Goal: Task Accomplishment & Management: Manage account settings

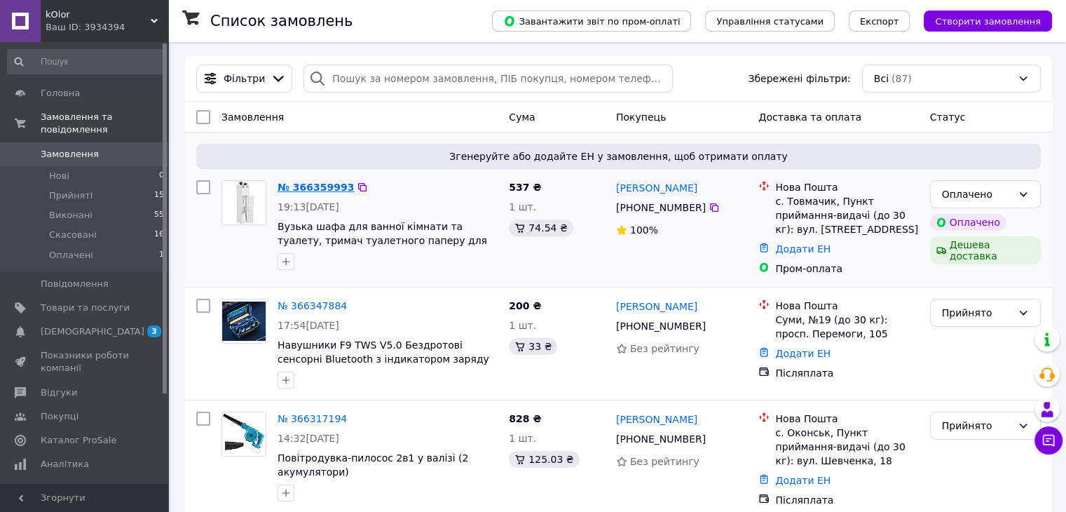
click at [308, 191] on link "№ 366359993" at bounding box center [315, 186] width 76 height 11
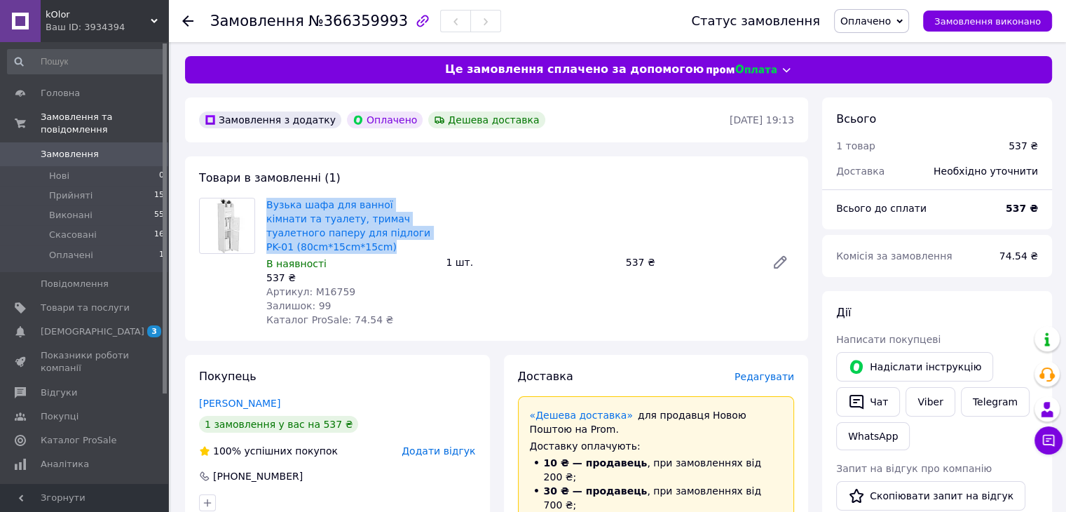
drag, startPoint x: 266, startPoint y: 198, endPoint x: 434, endPoint y: 239, distance: 173.9
click at [434, 239] on div "Вузька шафа для ванної кімнати та туалету, тримач туалетного паперу для підлоги…" at bounding box center [350, 262] width 179 height 135
copy link "Вузька шафа для ванної кімнати та туалету, тримач туалетного паперу для підлоги…"
click at [95, 149] on link "Замовлення 0" at bounding box center [86, 154] width 172 height 24
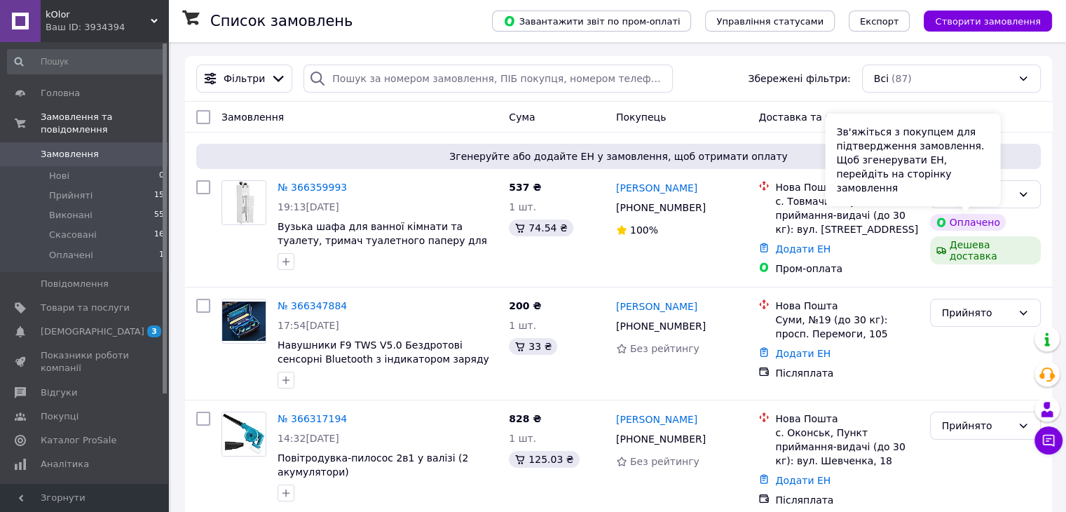
click at [975, 196] on div "Зв'яжіться з покупцем для підтвердження замовлення. Щоб згенерувати ЕН, перейді…" at bounding box center [912, 160] width 175 height 92
click at [1037, 196] on div "Оплачено" at bounding box center [985, 194] width 111 height 28
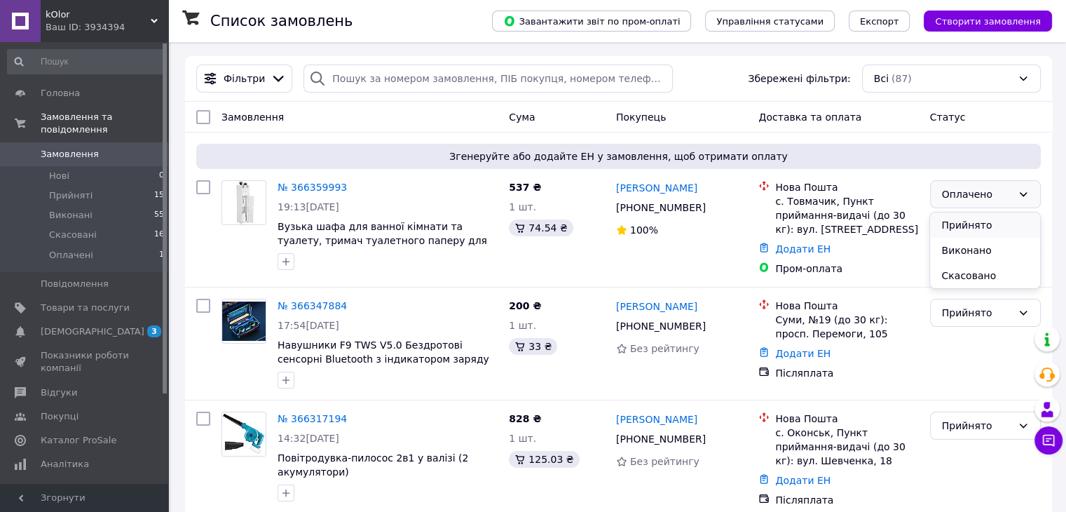
click at [993, 221] on li "Прийнято" at bounding box center [984, 224] width 109 height 25
click at [611, 184] on div "Володимир Андрейчук +380 97 107 81 21 100%" at bounding box center [681, 227] width 143 height 107
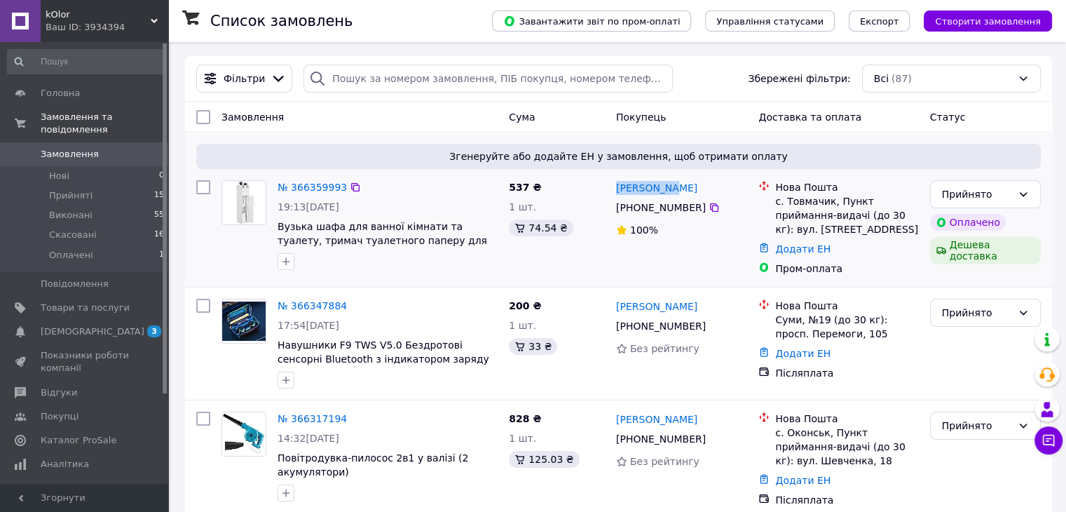
click at [611, 184] on div "Володимир Андрейчук +380 97 107 81 21 100%" at bounding box center [681, 227] width 143 height 107
copy div "[PERSON_NAME]"
click at [713, 226] on div "100%" at bounding box center [682, 230] width 132 height 14
drag, startPoint x: 643, startPoint y: 208, endPoint x: 698, endPoint y: 214, distance: 55.7
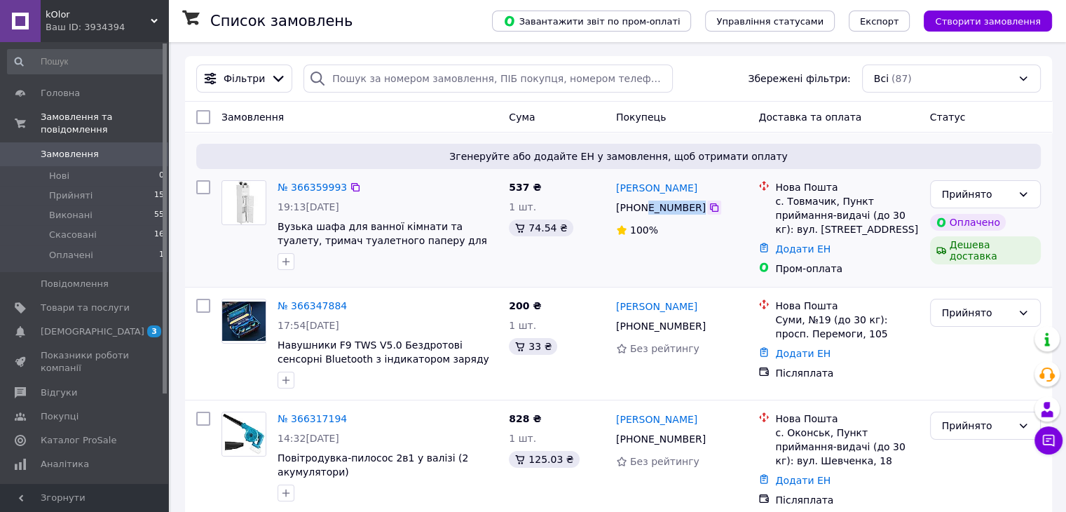
click at [698, 214] on div "[PHONE_NUMBER]" at bounding box center [682, 207] width 135 height 17
copy div "97 107 81 21"
click at [792, 204] on div "с. Товмачик, Пункт приймання-видачі (до 30 кг): вул. [STREET_ADDRESS]" at bounding box center [846, 215] width 143 height 42
copy div "Товмачик"
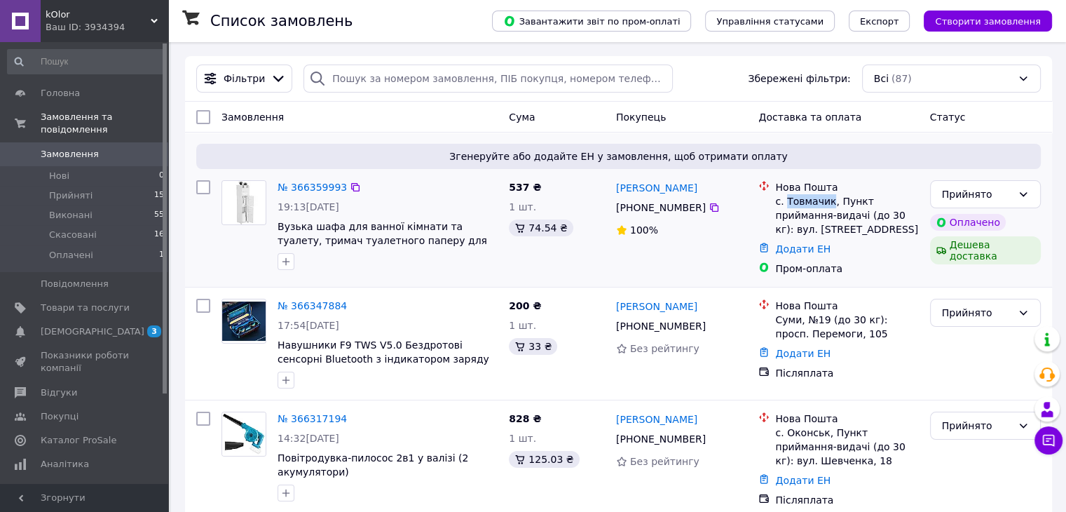
click at [240, 211] on img at bounding box center [244, 202] width 43 height 43
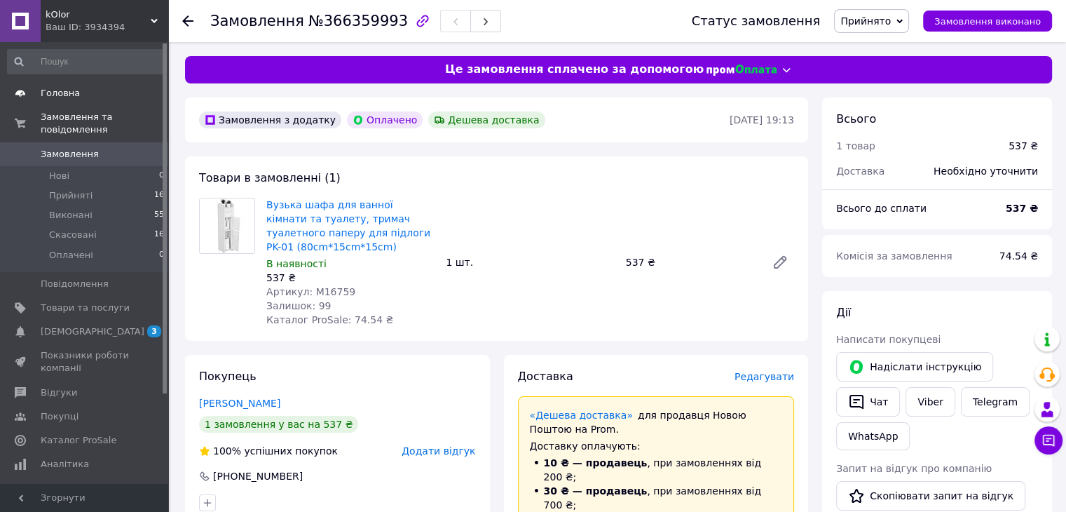
click at [99, 95] on span "Головна" at bounding box center [85, 93] width 89 height 13
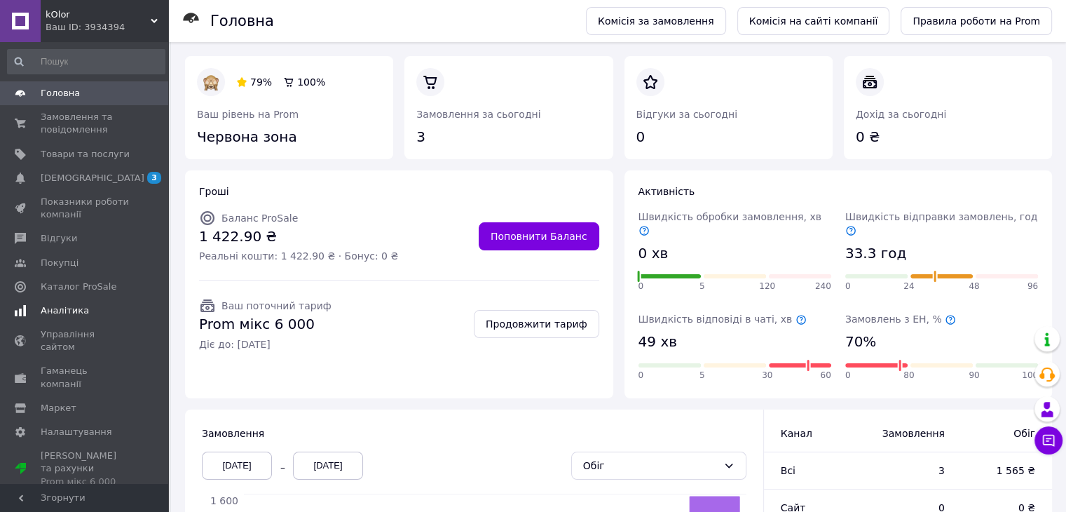
click at [85, 306] on span "Аналітика" at bounding box center [85, 310] width 89 height 13
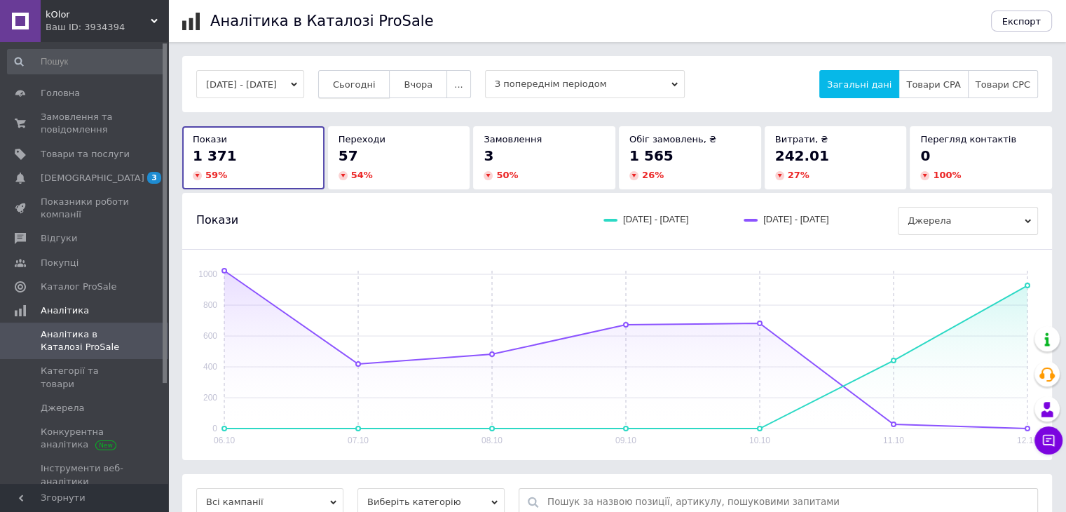
click at [376, 82] on span "Сьогодні" at bounding box center [354, 84] width 43 height 11
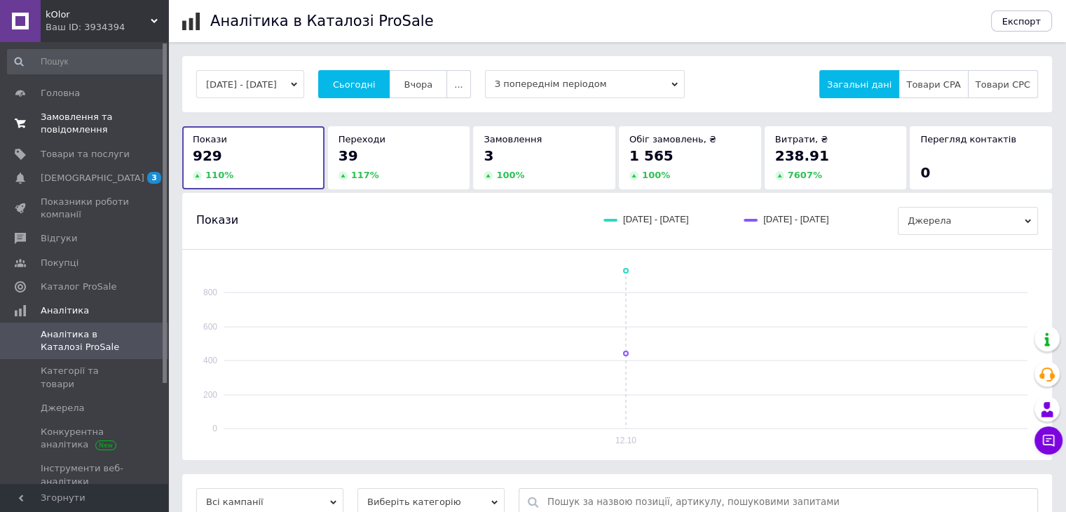
click at [84, 117] on span "Замовлення та повідомлення" at bounding box center [85, 123] width 89 height 25
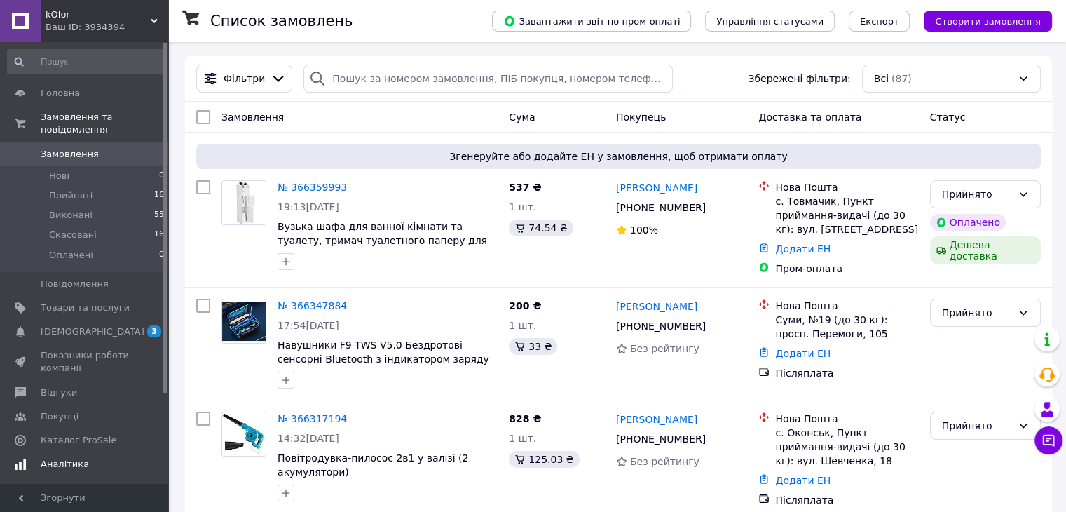
click at [62, 452] on link "Аналітика" at bounding box center [86, 464] width 172 height 24
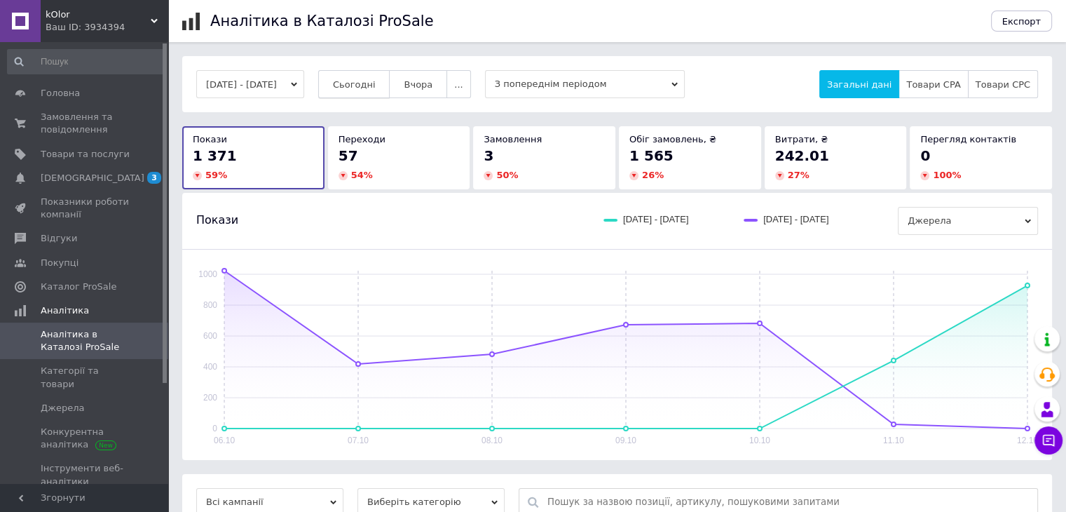
click at [376, 89] on span "Сьогодні" at bounding box center [354, 84] width 43 height 11
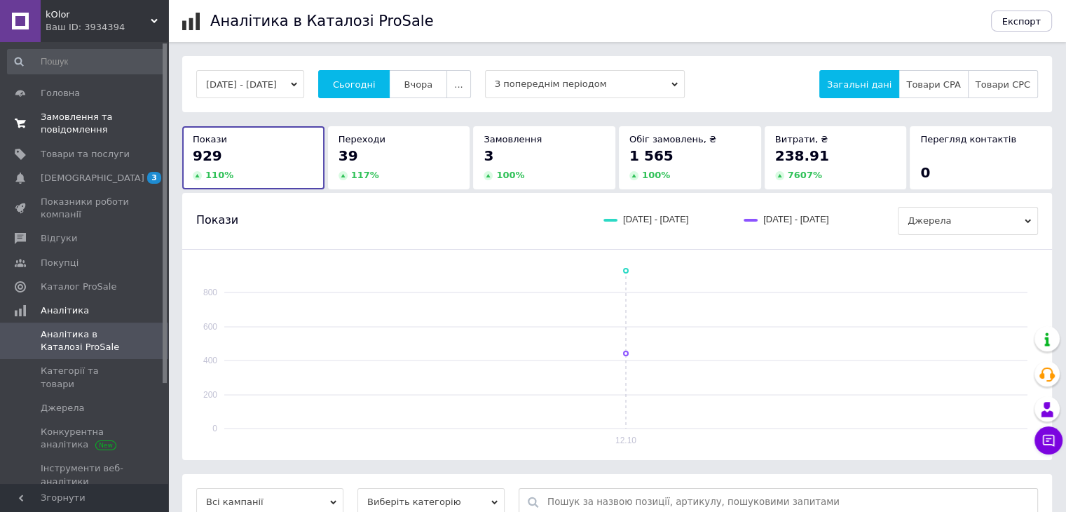
click at [77, 113] on span "Замовлення та повідомлення" at bounding box center [85, 123] width 89 height 25
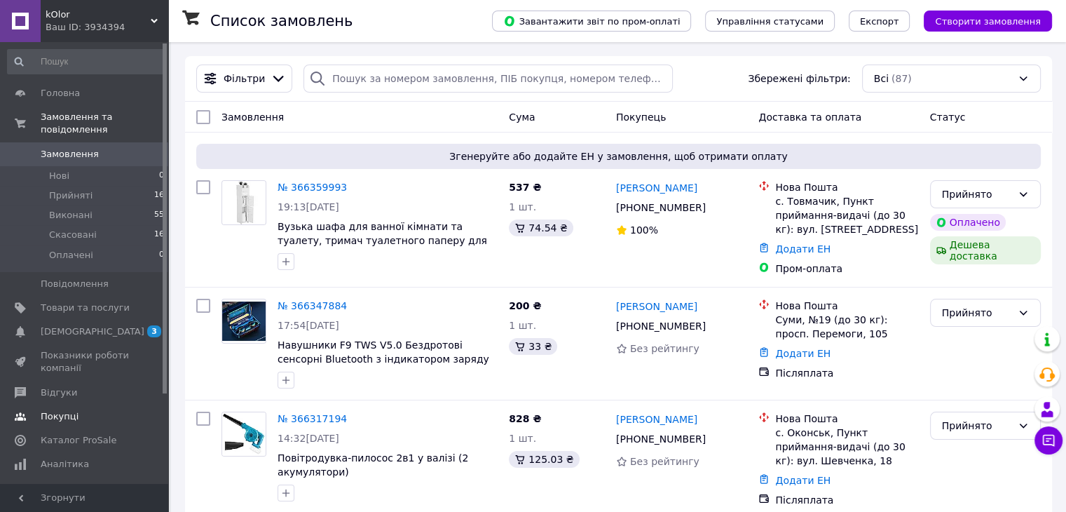
click at [58, 404] on link "Покупці" at bounding box center [86, 416] width 172 height 24
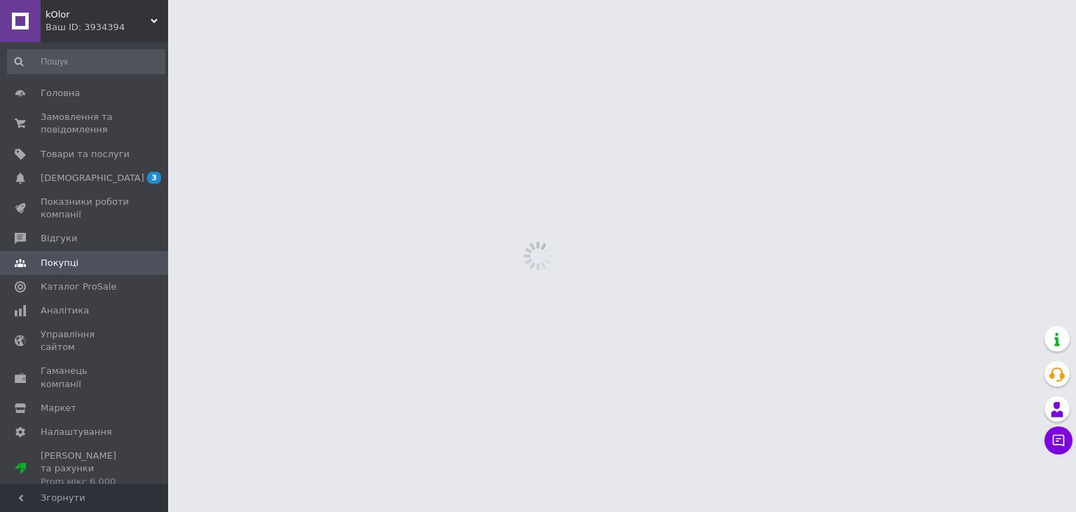
click at [76, 252] on link "Покупці" at bounding box center [86, 263] width 172 height 24
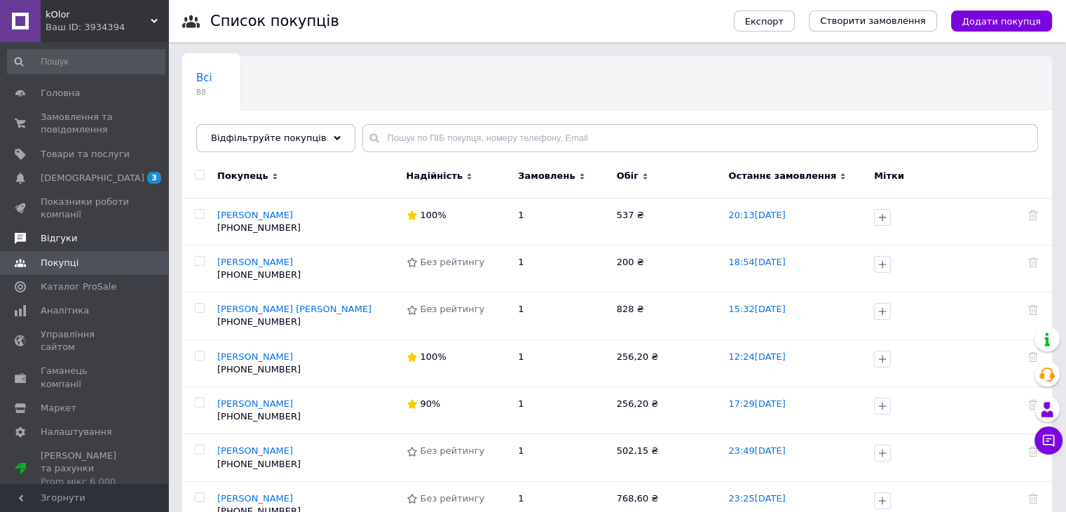
click at [81, 239] on span "Відгуки" at bounding box center [85, 238] width 89 height 13
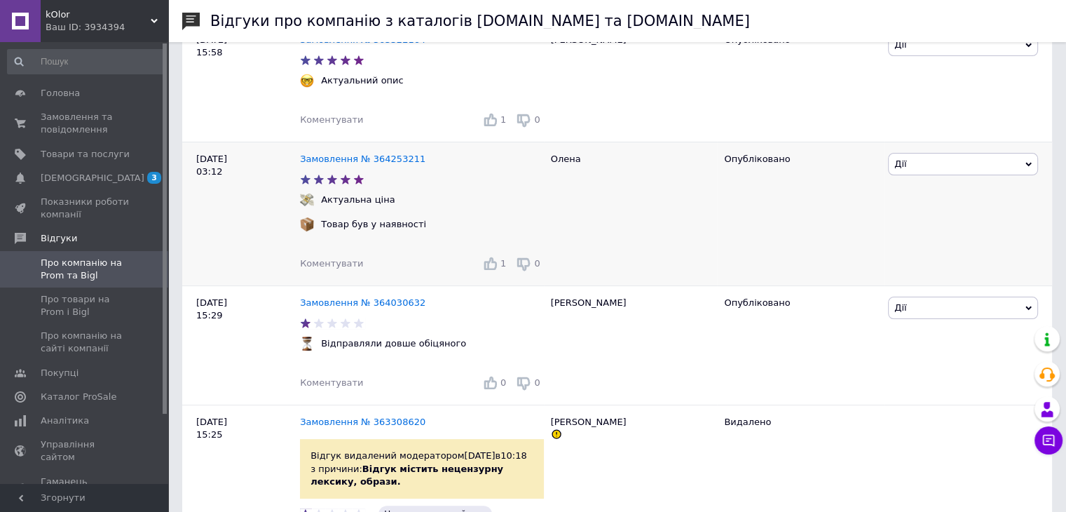
scroll to position [280, 0]
click at [77, 111] on span "Замовлення та повідомлення" at bounding box center [85, 123] width 89 height 25
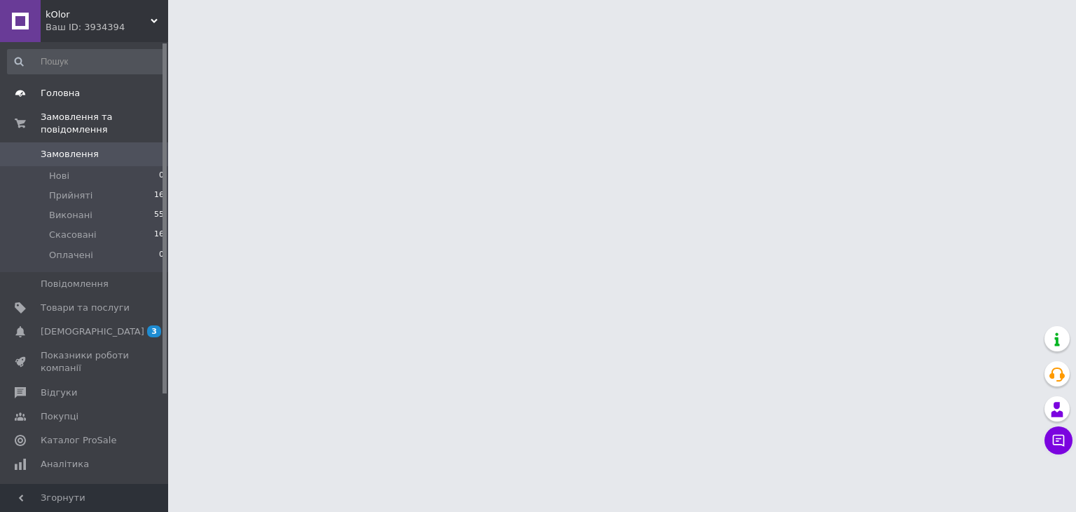
click at [78, 103] on link "Головна" at bounding box center [86, 93] width 172 height 24
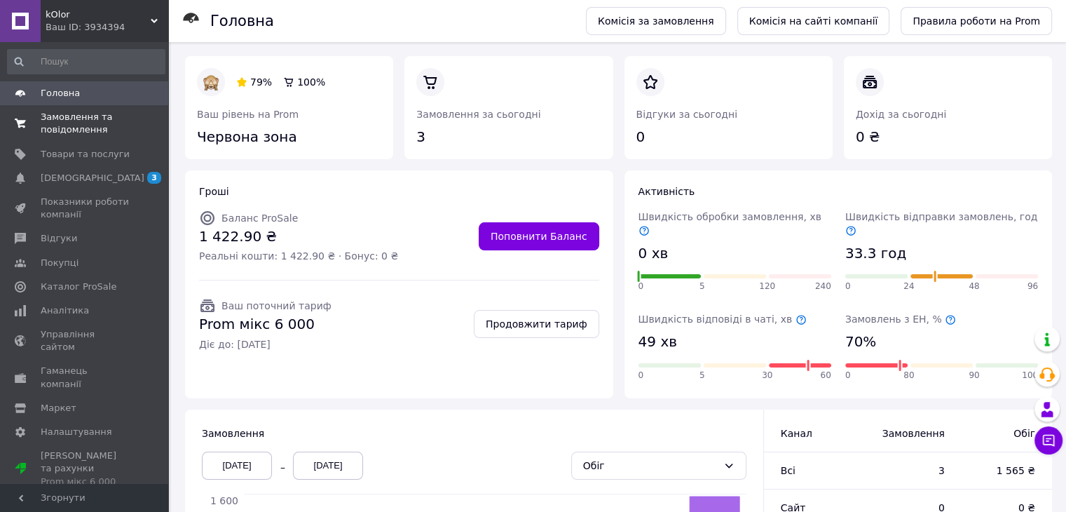
click at [62, 125] on span "Замовлення та повідомлення" at bounding box center [85, 123] width 89 height 25
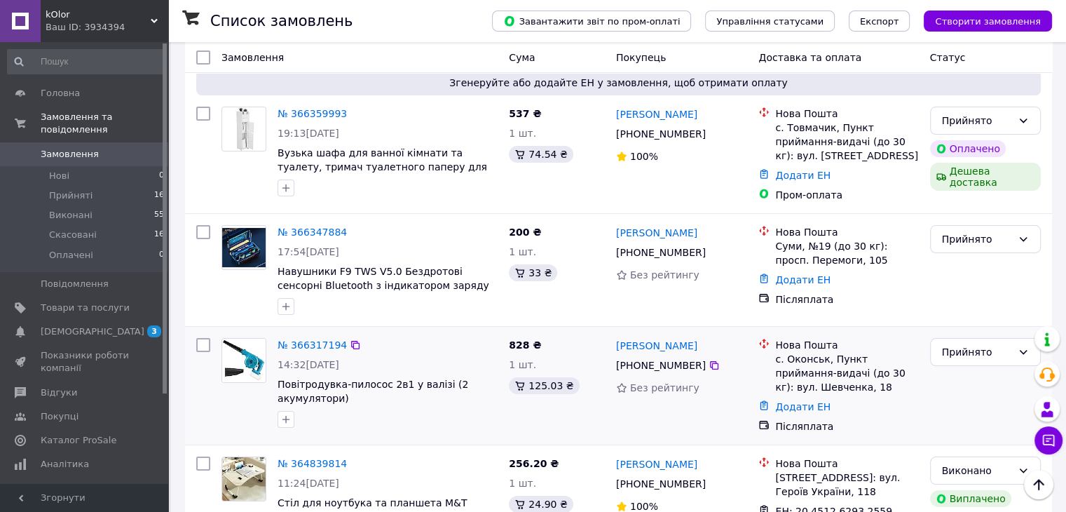
scroll to position [70, 0]
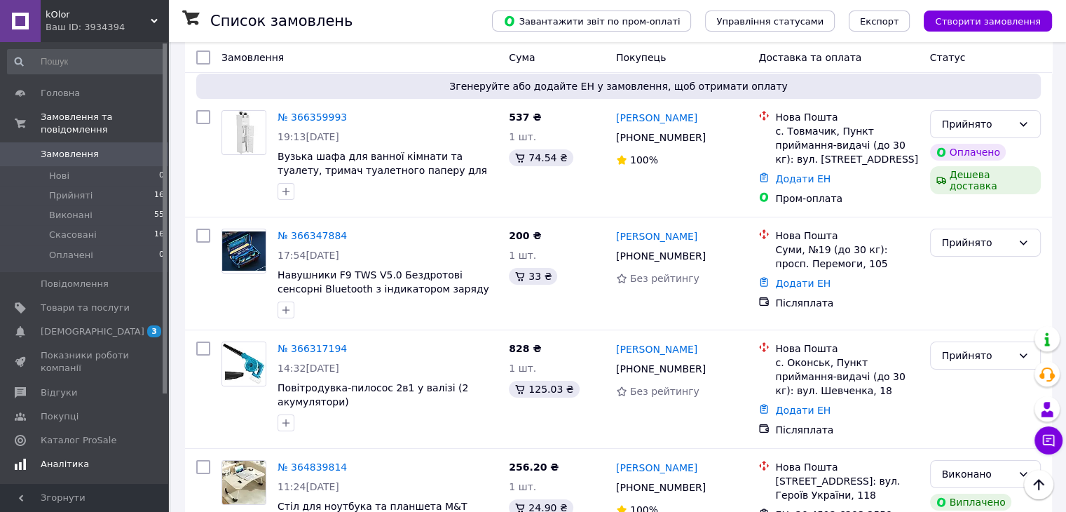
click at [90, 458] on span "Аналітика" at bounding box center [85, 464] width 89 height 13
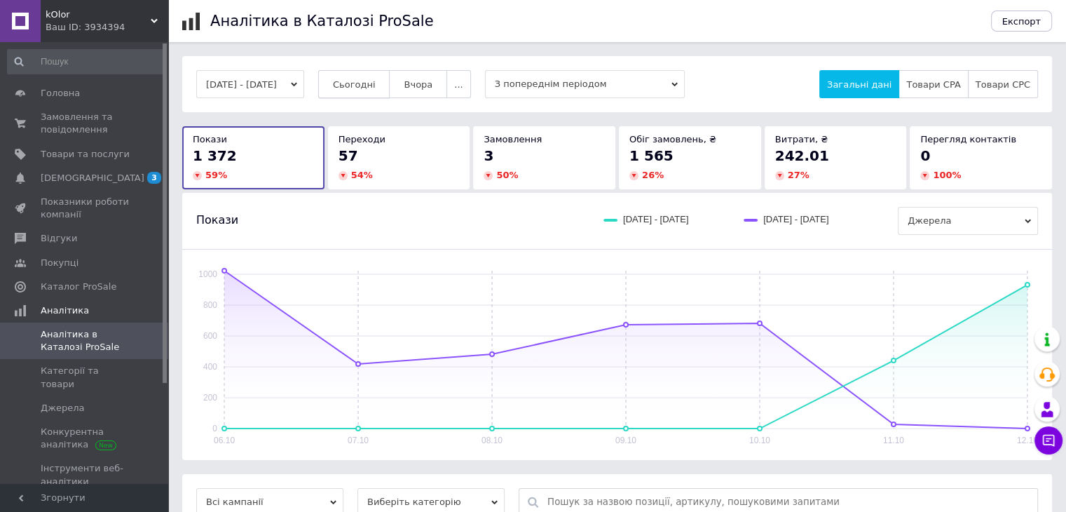
click at [376, 87] on span "Сьогодні" at bounding box center [354, 84] width 43 height 11
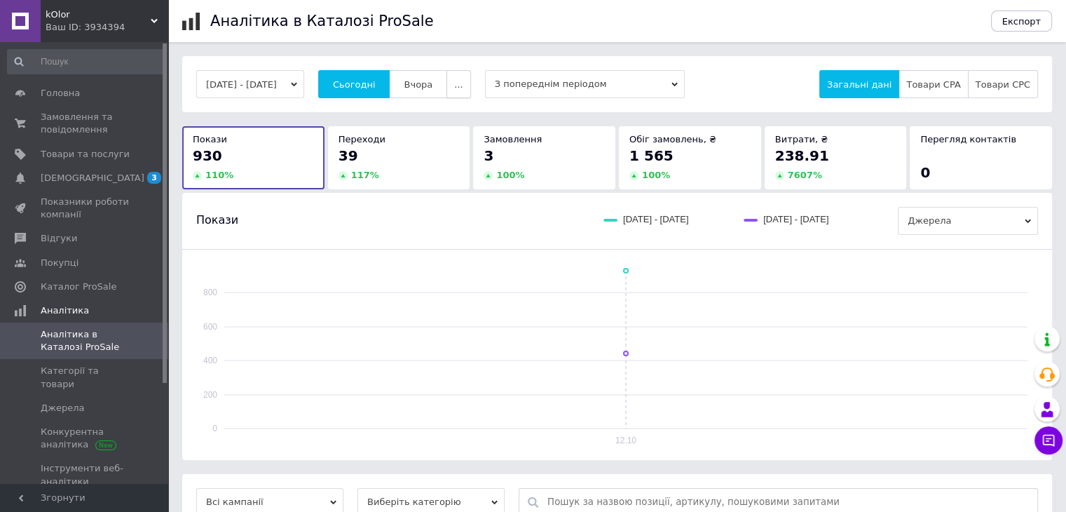
click at [462, 86] on span "..." at bounding box center [458, 84] width 8 height 11
click at [427, 86] on span "Вчора" at bounding box center [418, 84] width 29 height 11
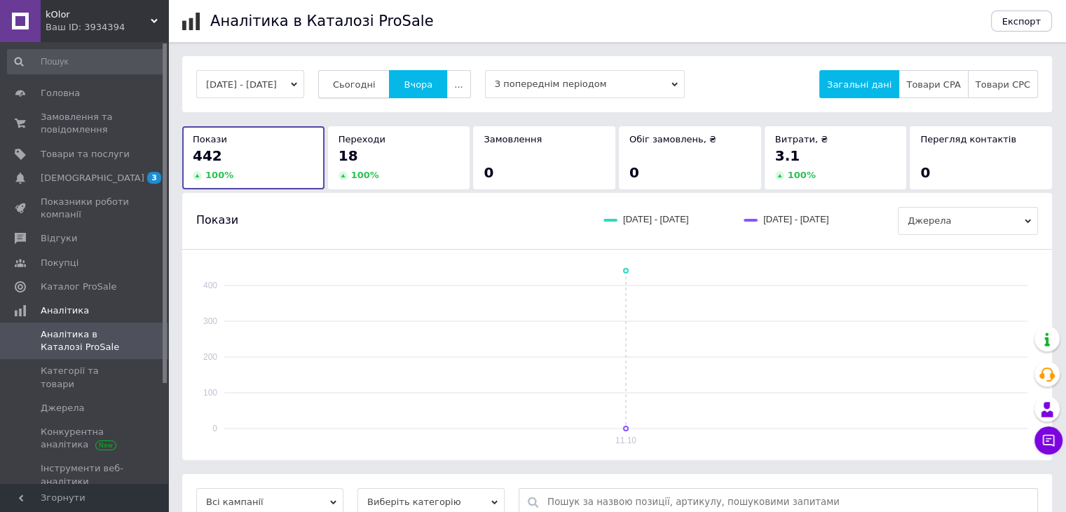
click at [371, 81] on span "Сьогодні" at bounding box center [354, 84] width 43 height 11
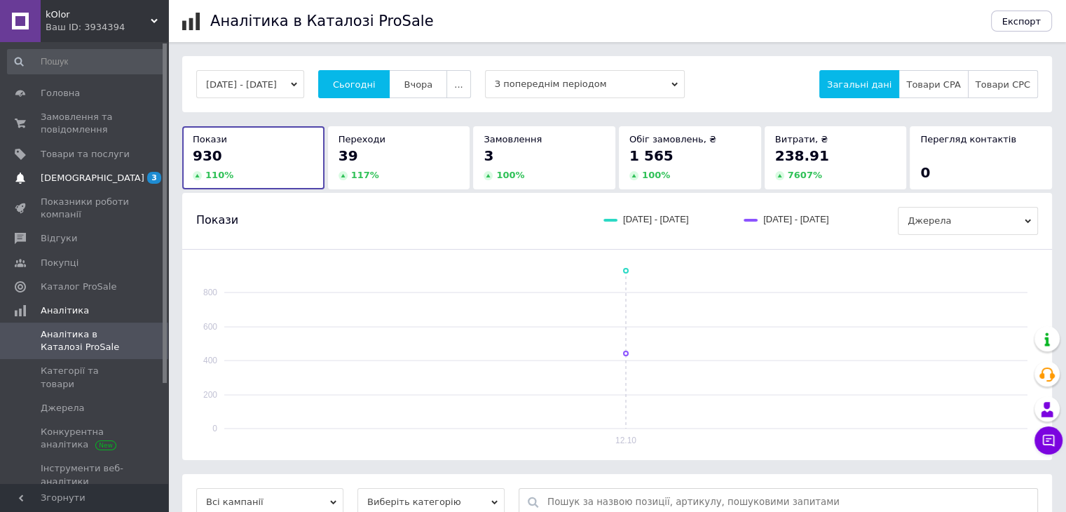
click at [107, 166] on link "Сповіщення 3 0" at bounding box center [86, 178] width 172 height 24
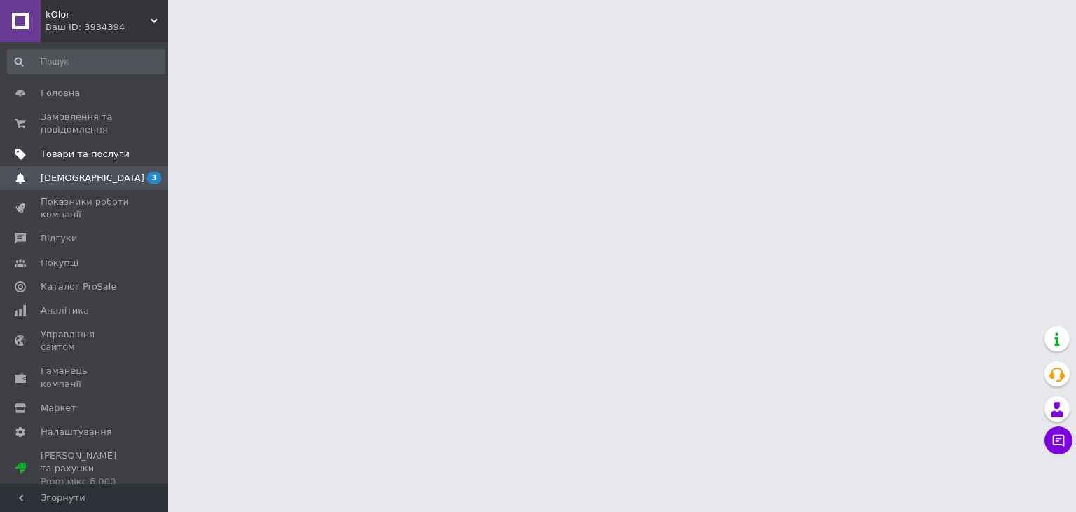
click at [109, 153] on span "Товари та послуги" at bounding box center [85, 154] width 89 height 13
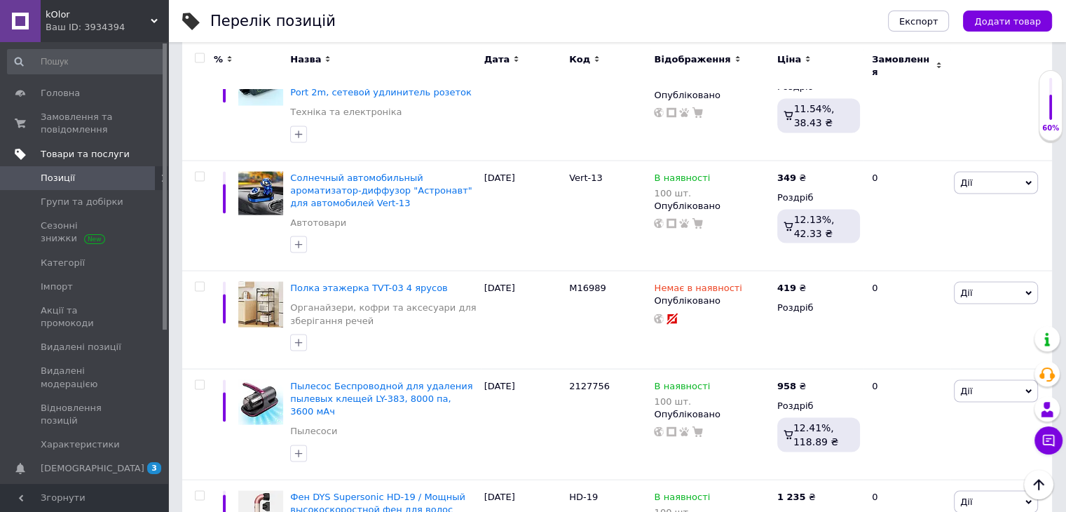
scroll to position [2593, 0]
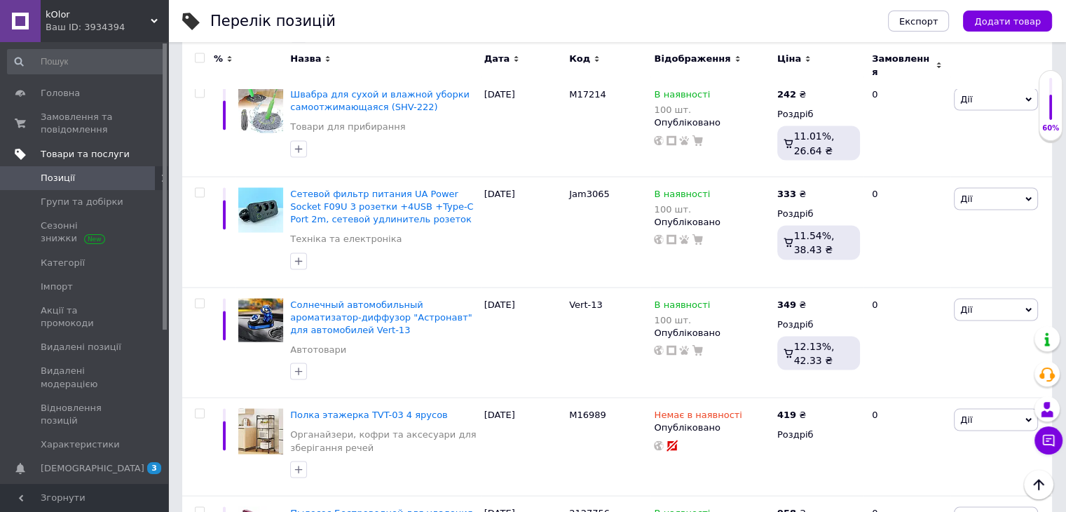
click at [60, 146] on link "Товари та послуги" at bounding box center [86, 154] width 172 height 24
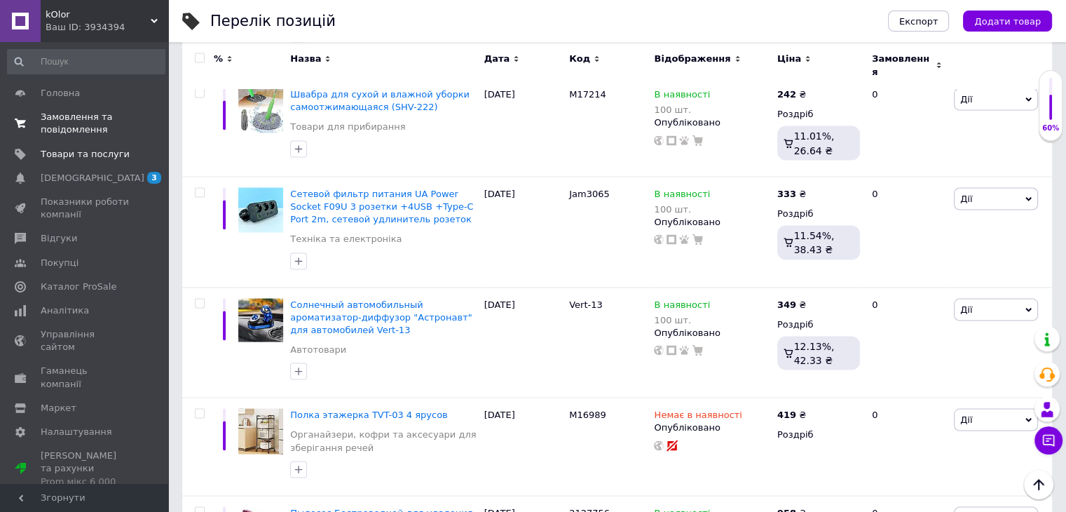
click at [67, 128] on span "Замовлення та повідомлення" at bounding box center [85, 123] width 89 height 25
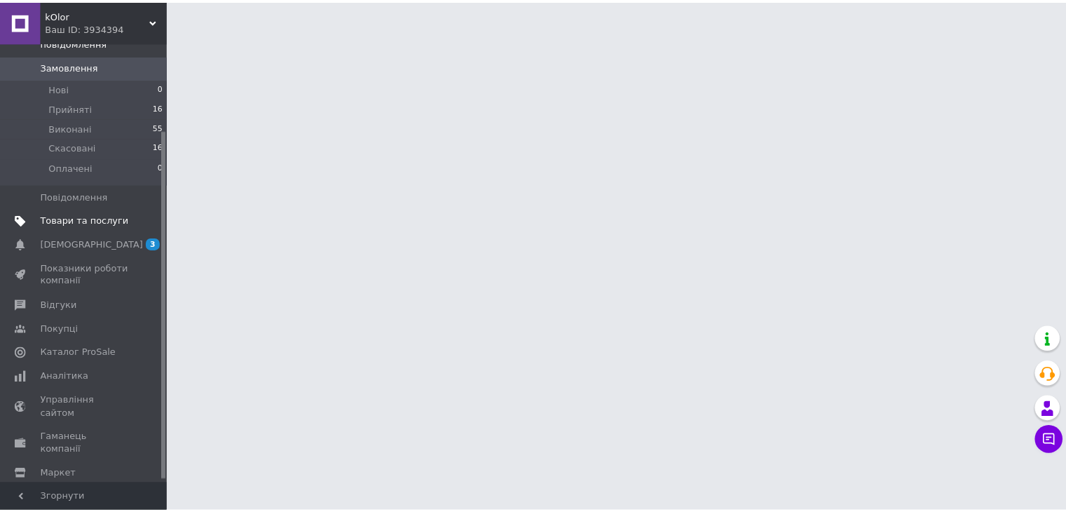
scroll to position [112, 0]
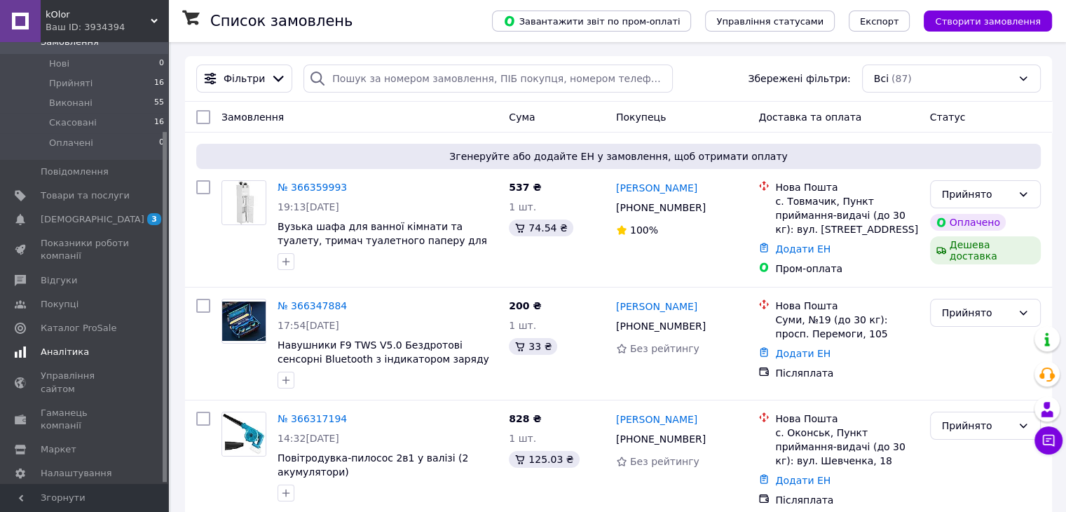
click at [48, 345] on span "Аналітика" at bounding box center [65, 351] width 48 height 13
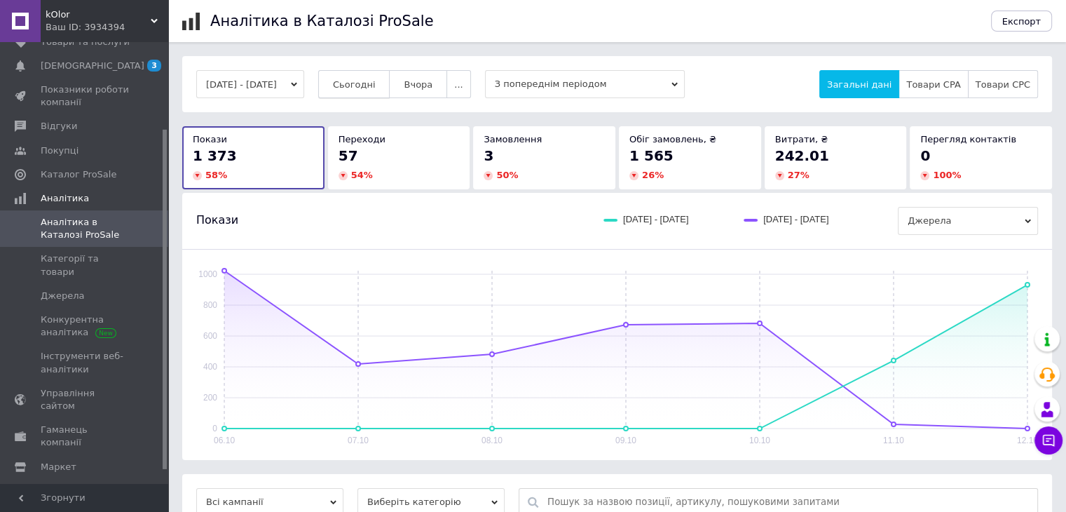
click at [376, 85] on span "Сьогодні" at bounding box center [354, 84] width 43 height 11
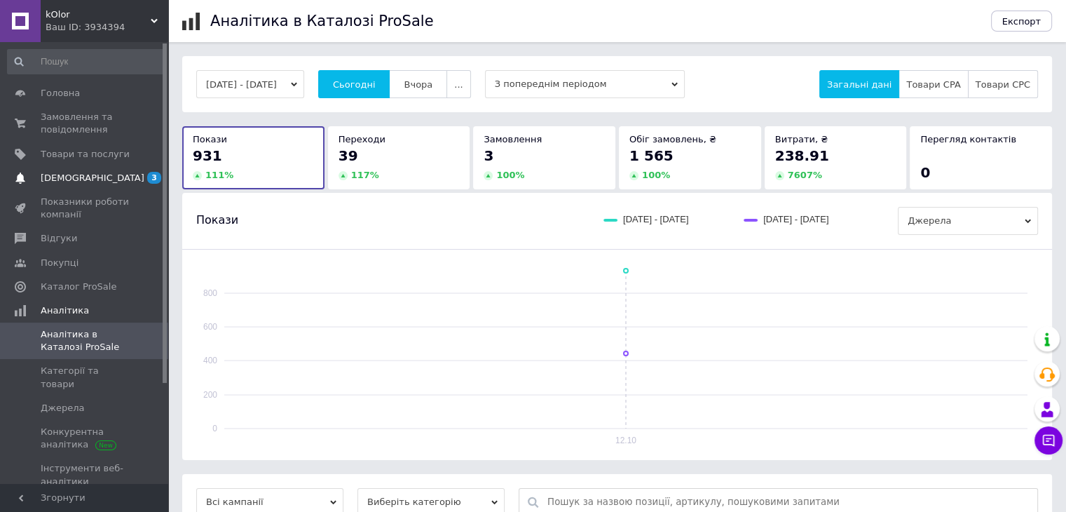
click at [106, 170] on link "Сповіщення 3 0" at bounding box center [86, 178] width 172 height 24
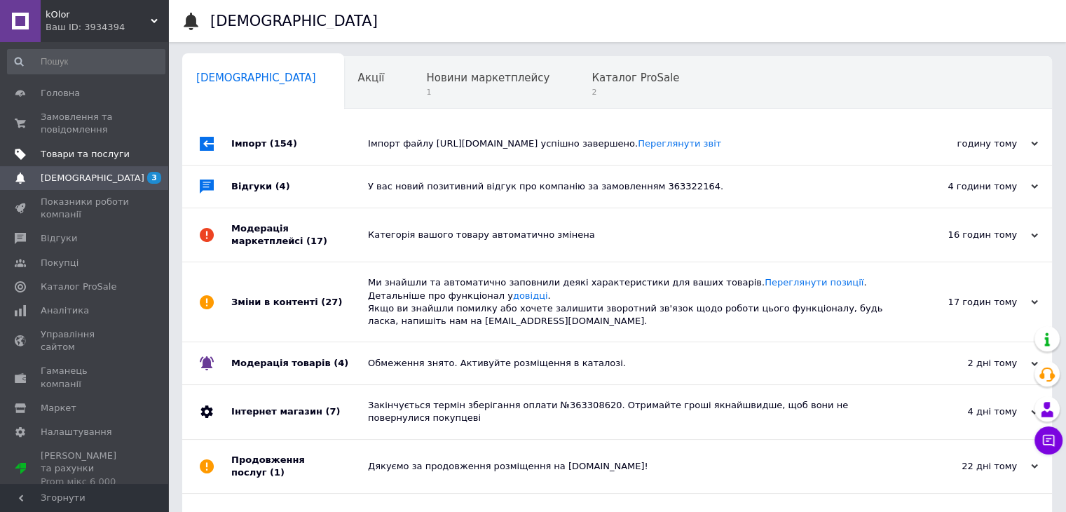
click at [85, 143] on link "Товари та послуги" at bounding box center [86, 154] width 172 height 24
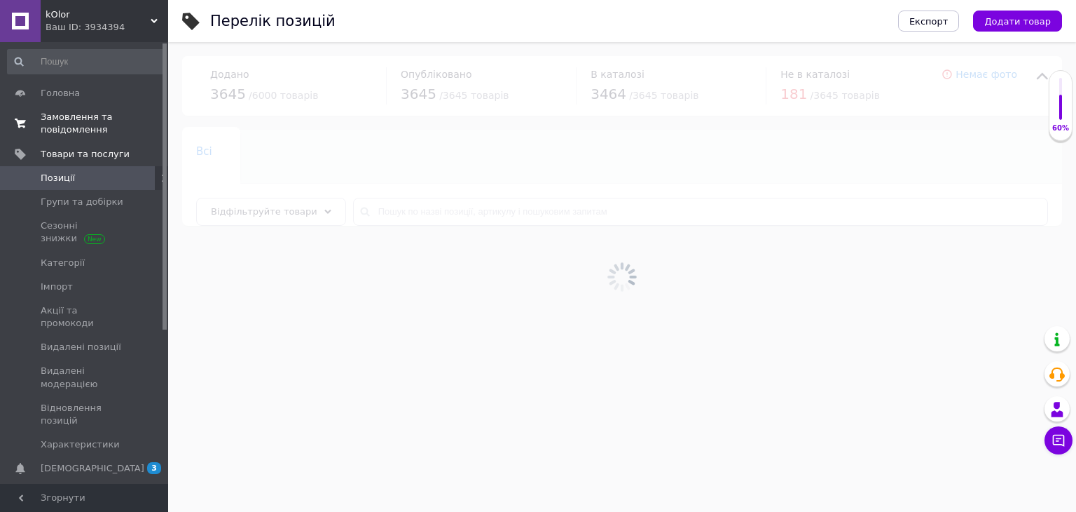
click at [92, 107] on link "Замовлення та повідомлення 0 0" at bounding box center [86, 123] width 172 height 36
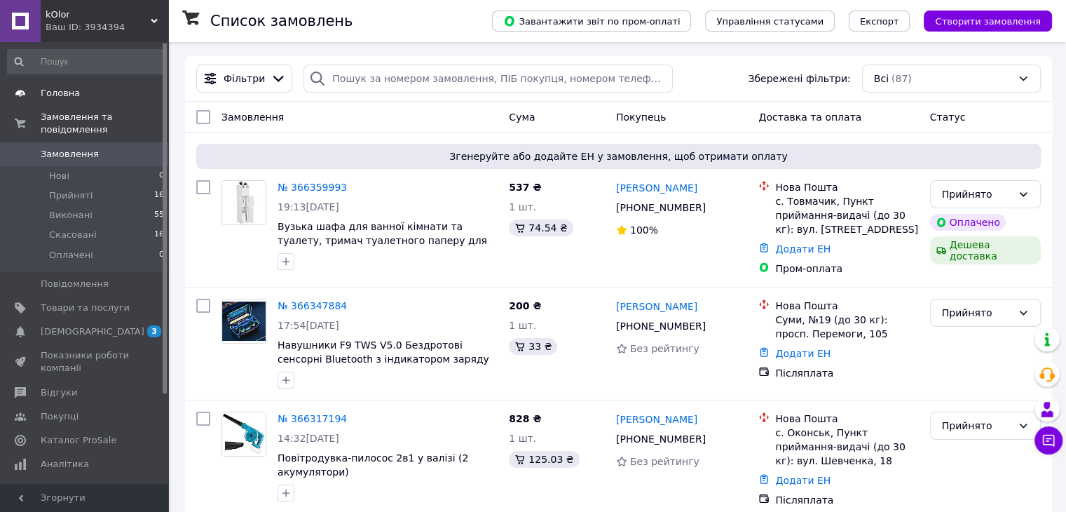
click at [154, 89] on span at bounding box center [149, 93] width 39 height 13
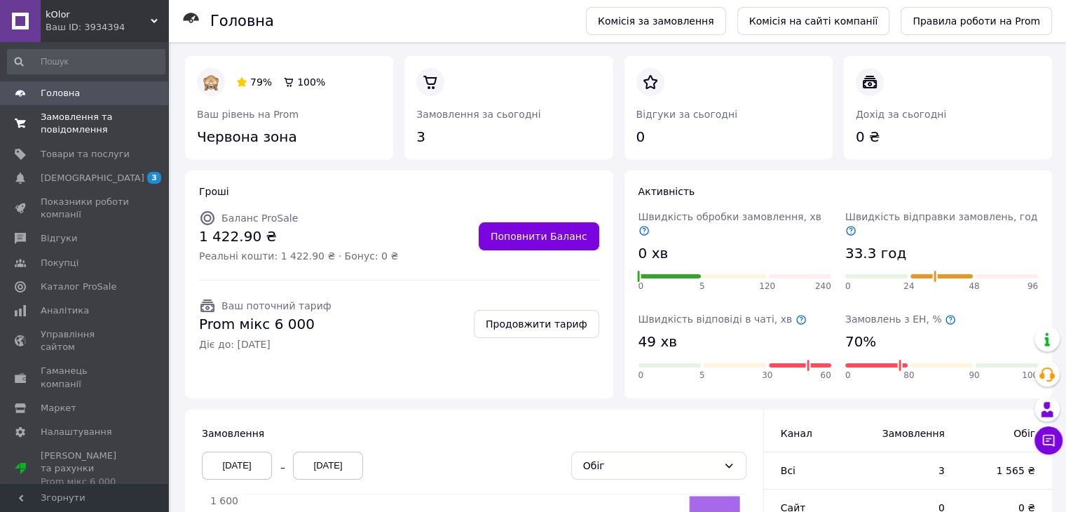
click at [92, 130] on span "Замовлення та повідомлення" at bounding box center [85, 123] width 89 height 25
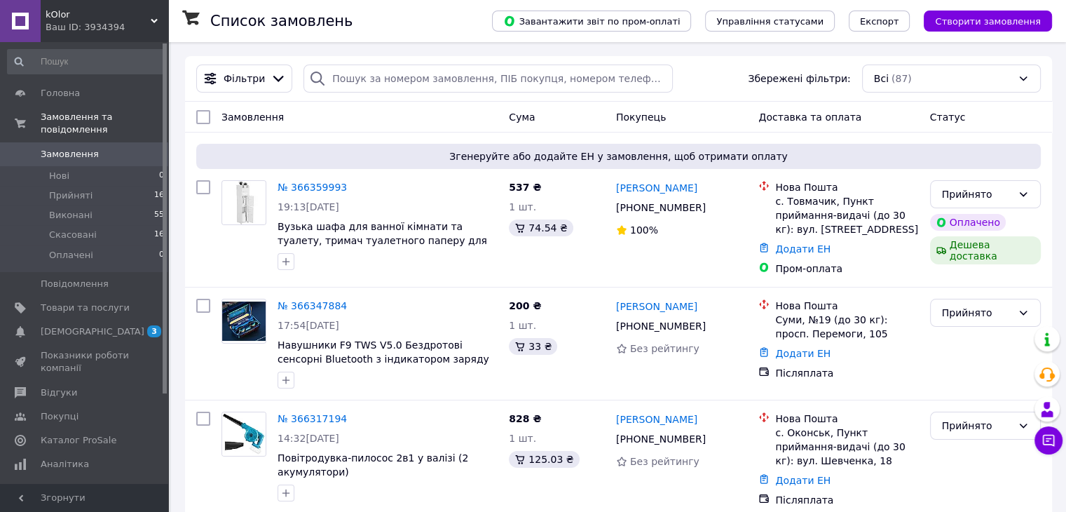
scroll to position [112, 0]
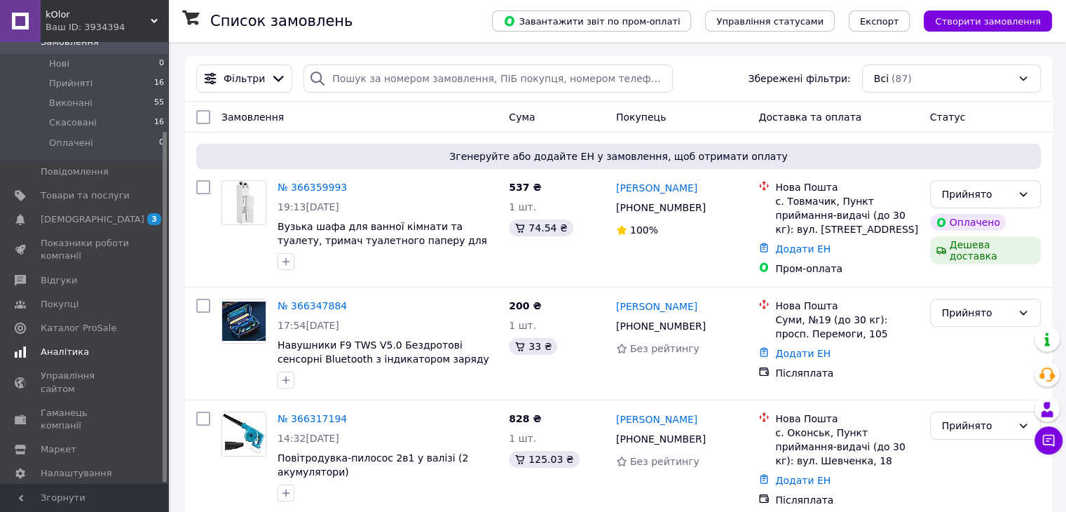
click at [76, 345] on span "Аналітика" at bounding box center [65, 351] width 48 height 13
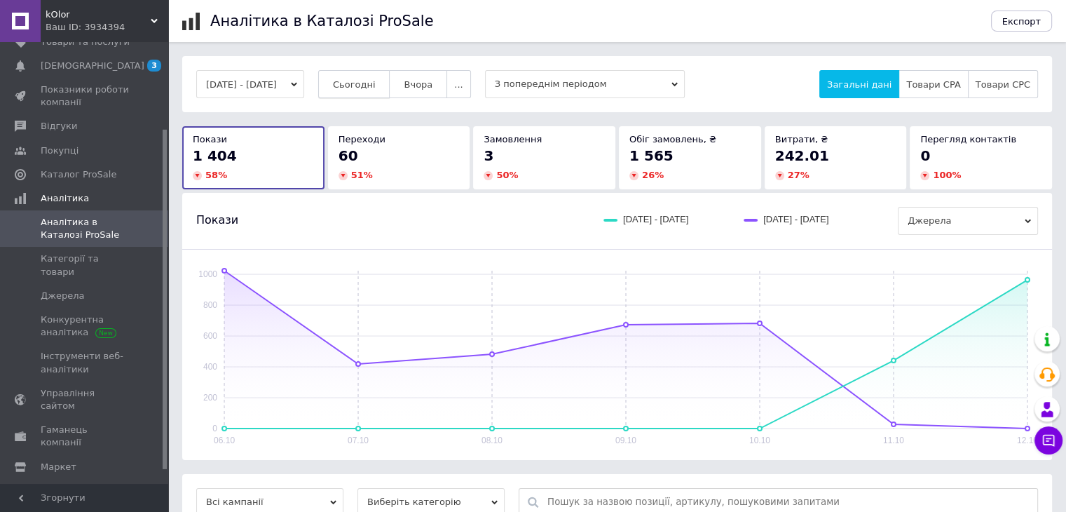
click at [376, 85] on span "Сьогодні" at bounding box center [354, 84] width 43 height 11
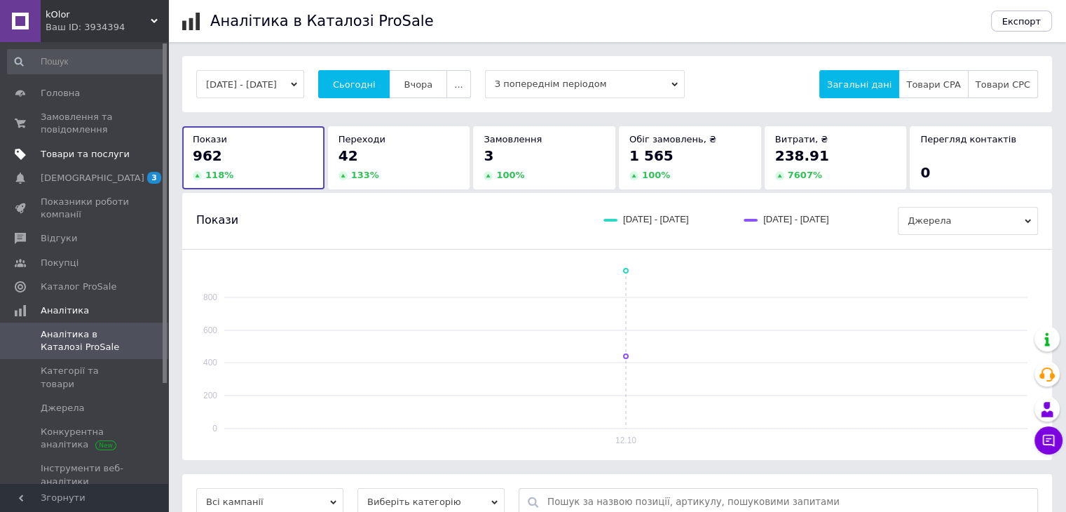
click at [76, 144] on link "Товари та послуги" at bounding box center [86, 154] width 172 height 24
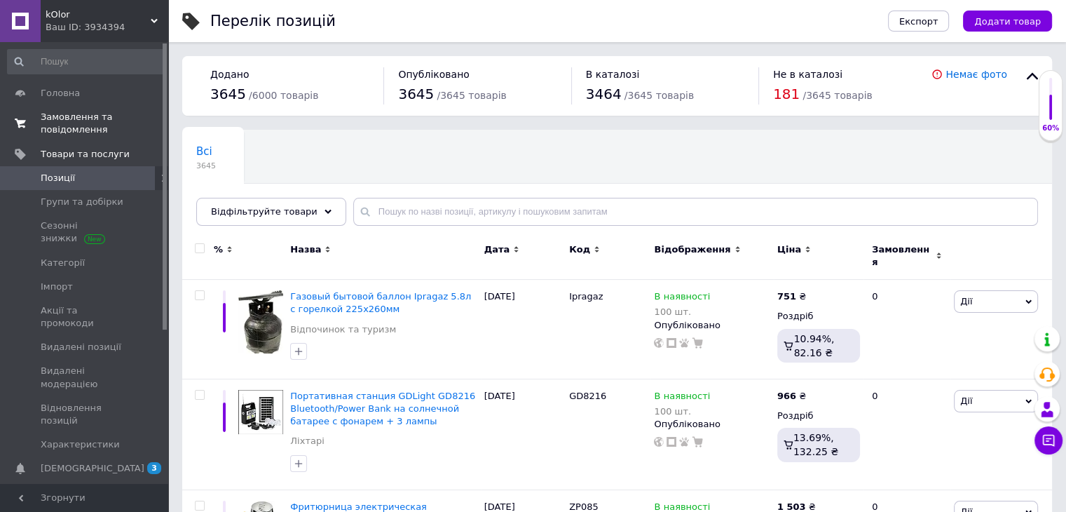
click at [57, 124] on span "Замовлення та повідомлення" at bounding box center [85, 123] width 89 height 25
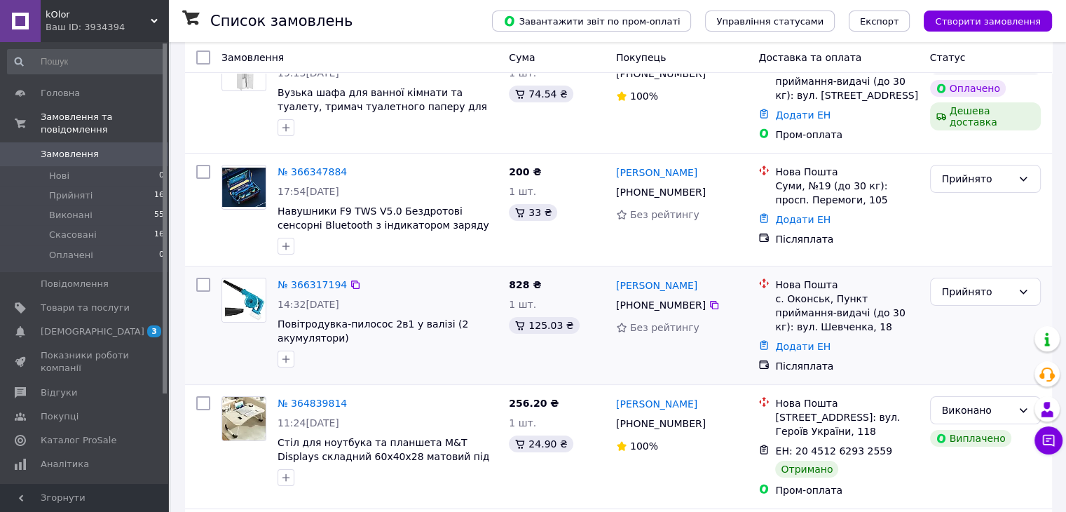
scroll to position [140, 0]
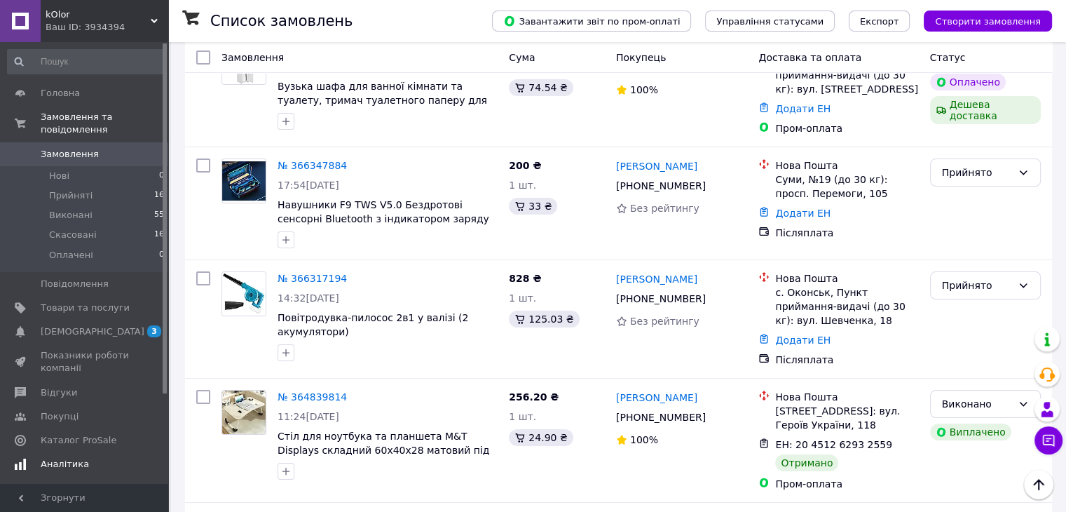
click at [76, 458] on span "Аналітика" at bounding box center [65, 464] width 48 height 13
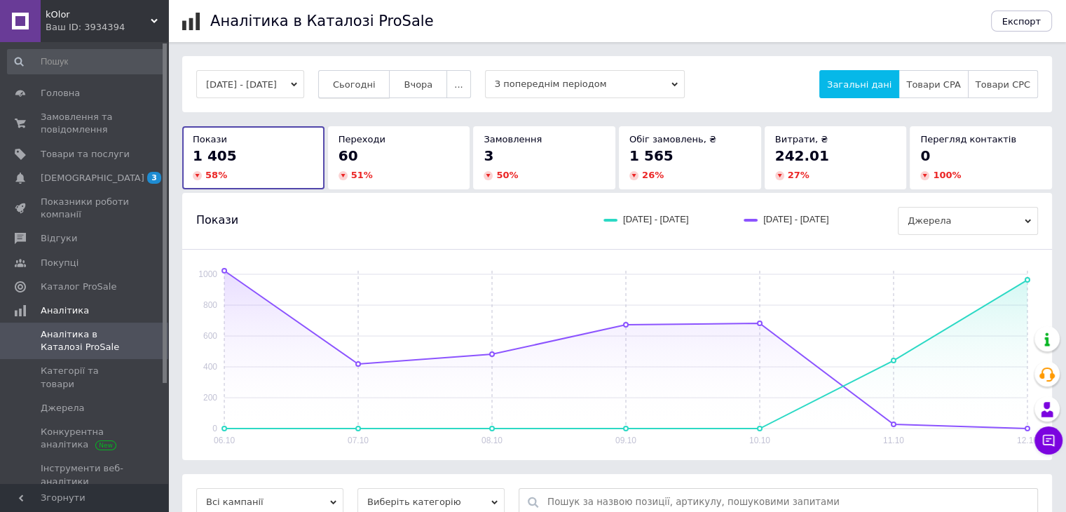
click at [352, 79] on button "Сьогодні" at bounding box center [354, 84] width 72 height 28
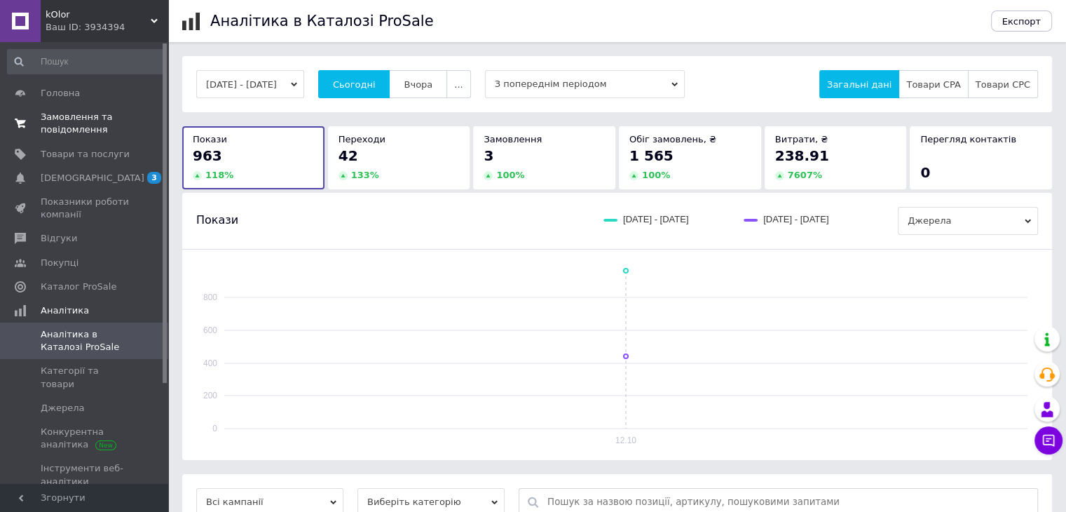
click at [82, 135] on span "Замовлення та повідомлення" at bounding box center [85, 123] width 89 height 25
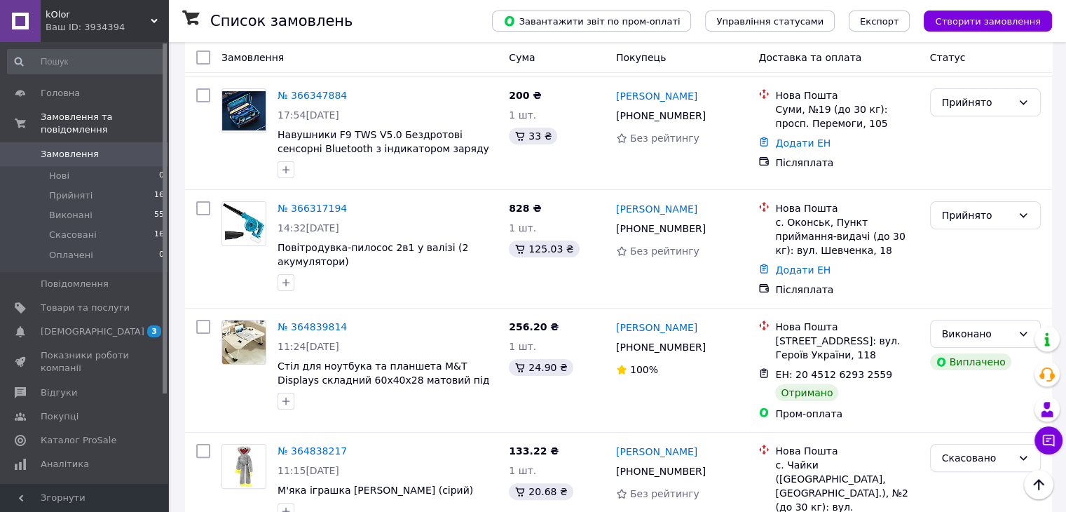
scroll to position [491, 0]
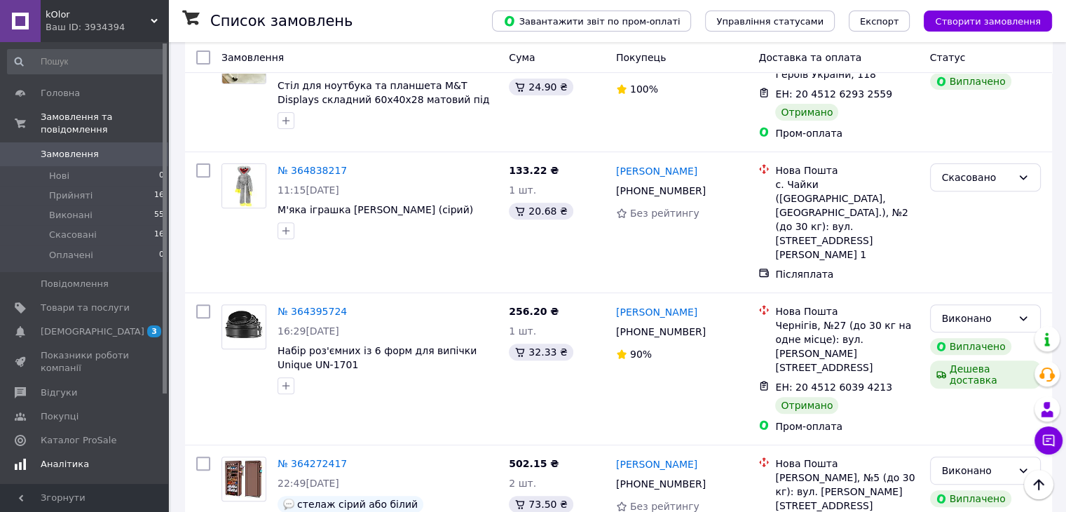
click at [77, 458] on span "Аналітика" at bounding box center [65, 464] width 48 height 13
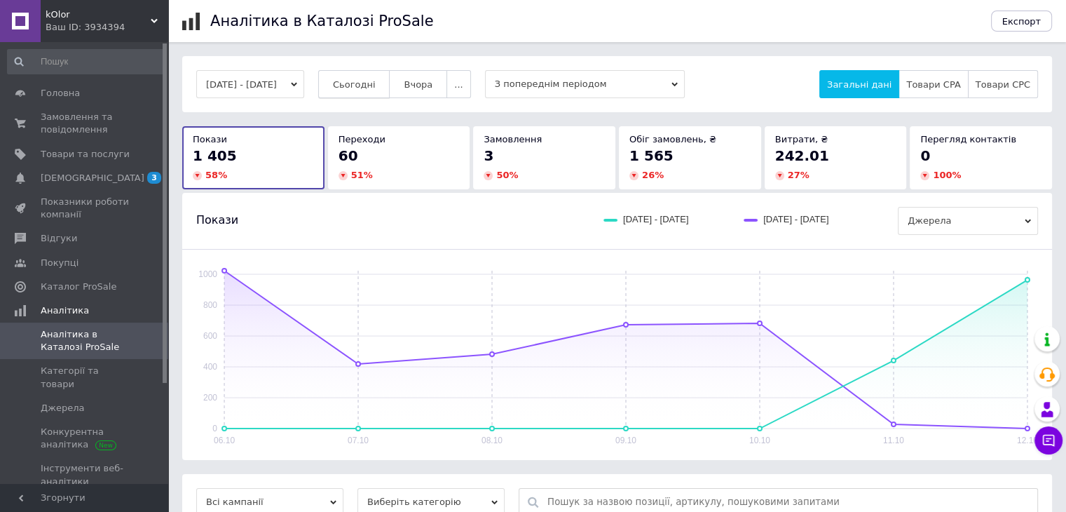
click at [389, 70] on button "Сьогодні" at bounding box center [354, 84] width 72 height 28
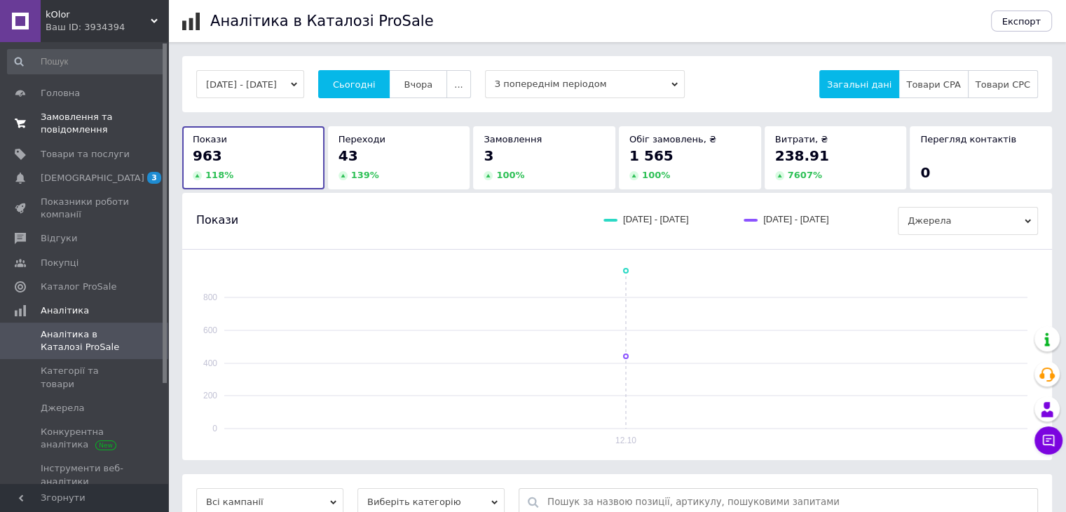
click at [92, 121] on span "Замовлення та повідомлення" at bounding box center [85, 123] width 89 height 25
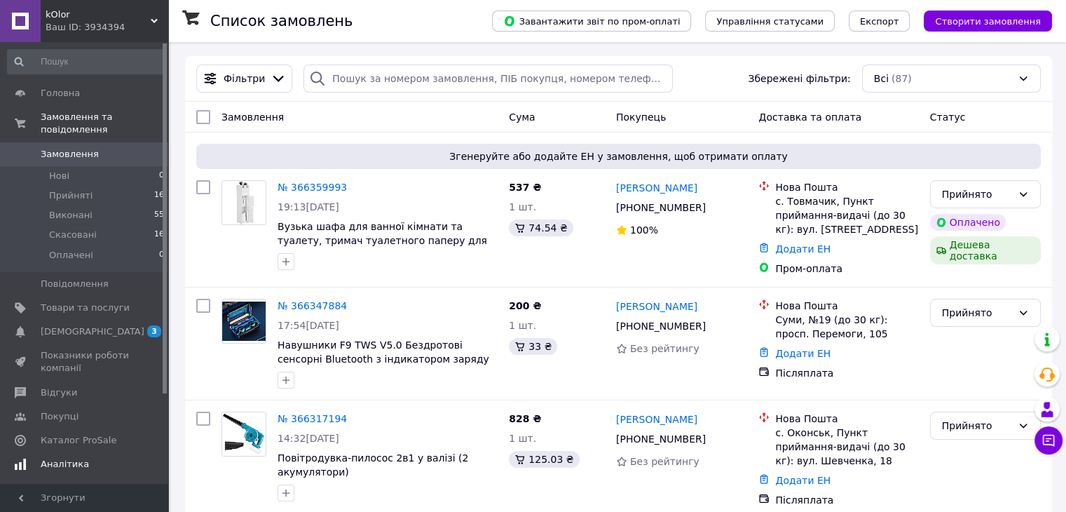
click at [88, 458] on span "Аналітика" at bounding box center [85, 464] width 89 height 13
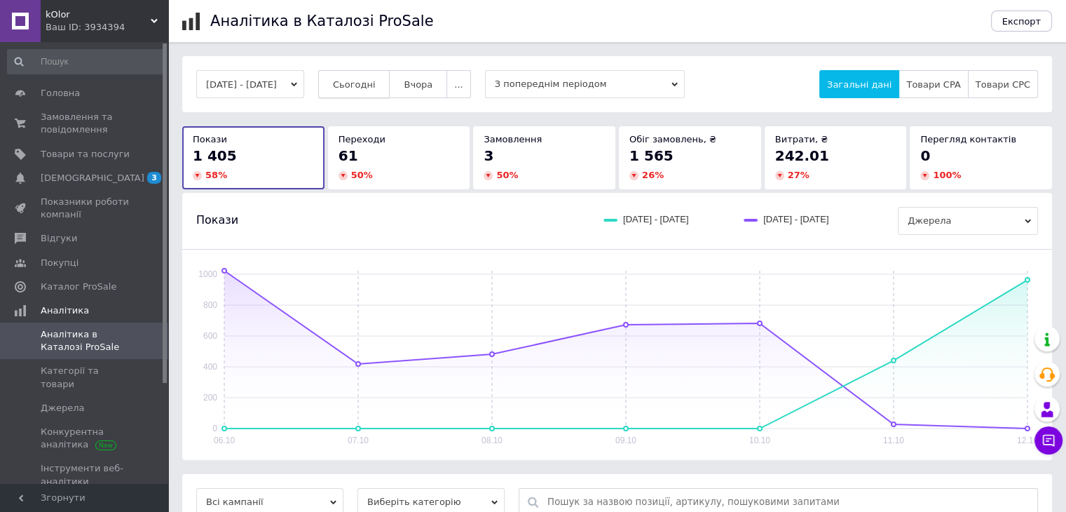
click at [390, 82] on button "Сьогодні" at bounding box center [354, 84] width 72 height 28
